Goal: Task Accomplishment & Management: Complete application form

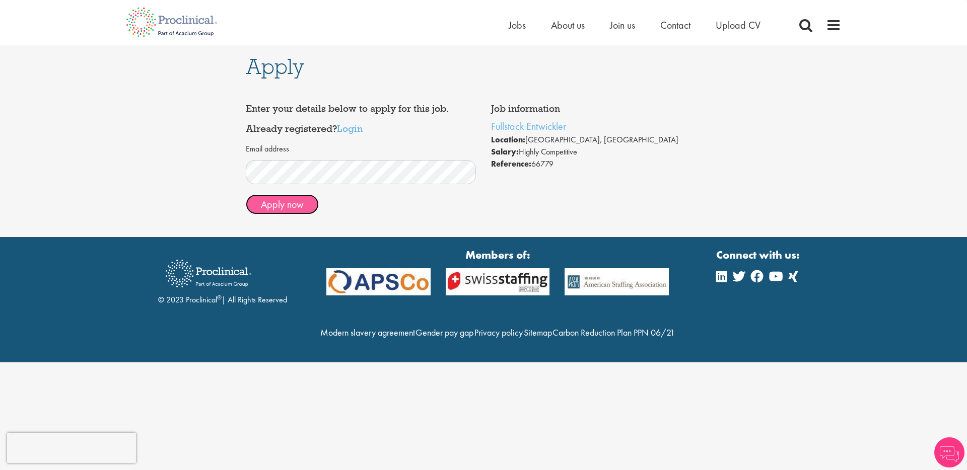
click at [285, 207] on button "Apply now" at bounding box center [282, 204] width 73 height 20
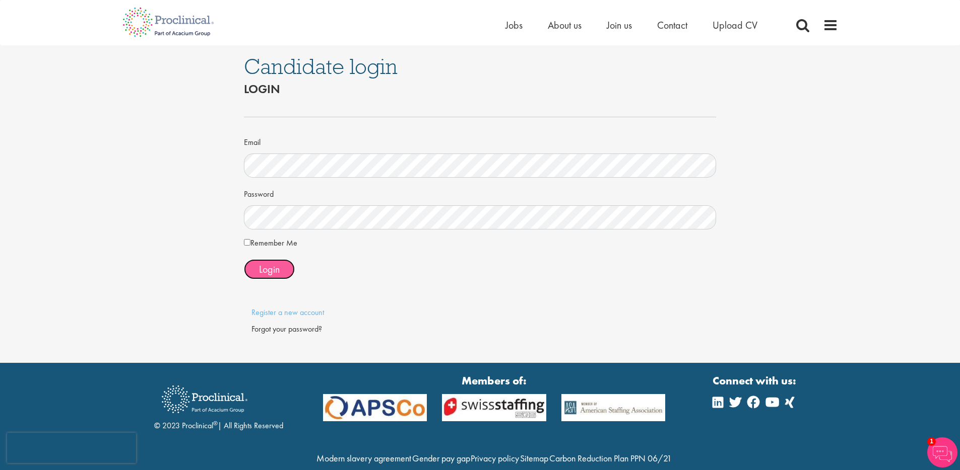
click at [266, 266] on span "Login" at bounding box center [269, 269] width 21 height 13
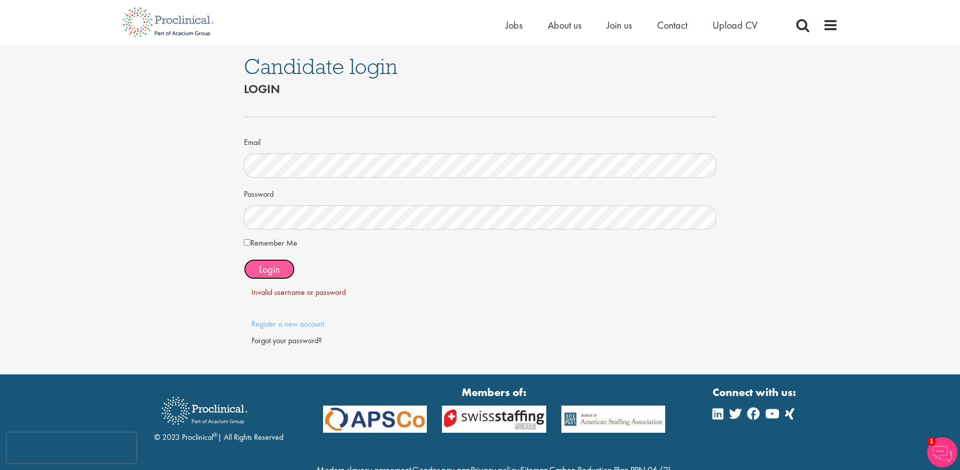
click at [264, 267] on span "Login" at bounding box center [269, 269] width 21 height 13
